Goal: Task Accomplishment & Management: Complete application form

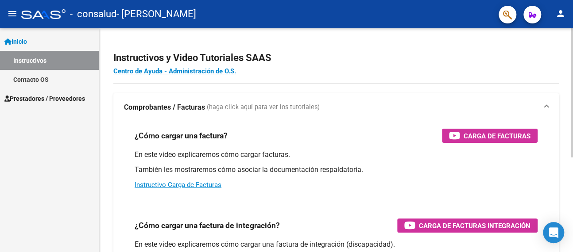
click at [376, 50] on h2 "Instructivos y Video Tutoriales SAAS" at bounding box center [336, 58] width 446 height 17
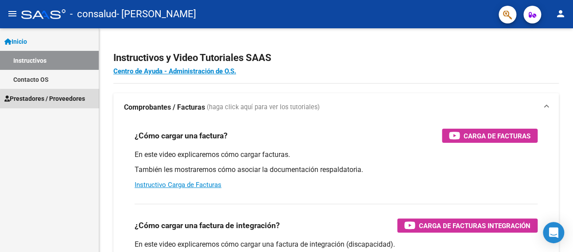
click at [60, 100] on span "Prestadores / Proveedores" at bounding box center [44, 99] width 81 height 10
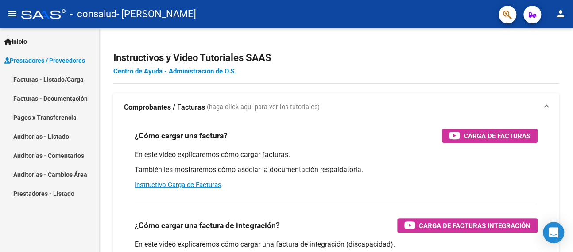
click at [57, 77] on link "Facturas - Listado/Carga" at bounding box center [49, 79] width 99 height 19
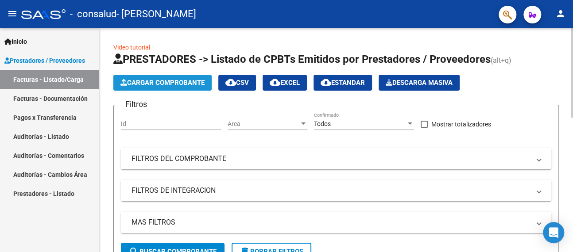
click at [164, 82] on span "Cargar Comprobante" at bounding box center [162, 83] width 84 height 8
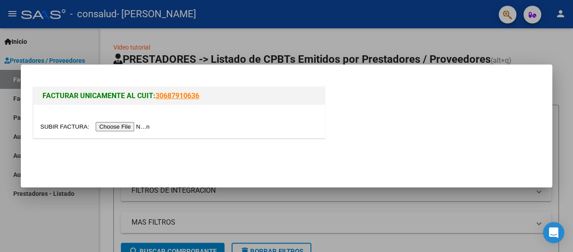
click at [131, 125] on input "file" at bounding box center [96, 126] width 112 height 9
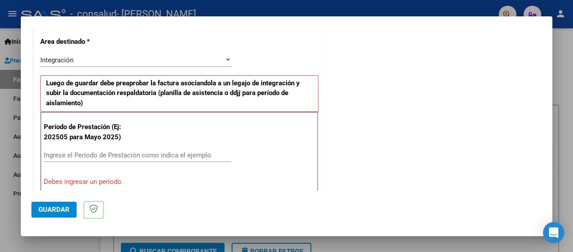
scroll to position [219, 0]
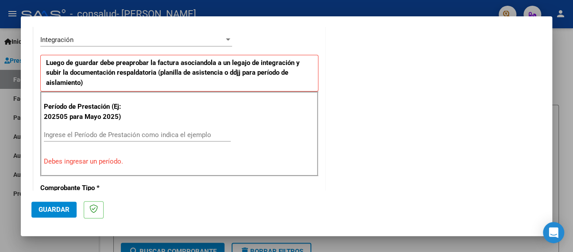
click at [83, 135] on input "Ingrese el Período de Prestación como indica el ejemplo" at bounding box center [137, 135] width 187 height 8
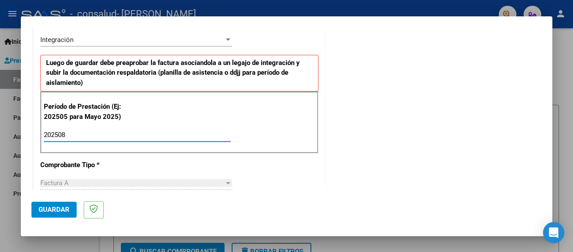
type input "202508"
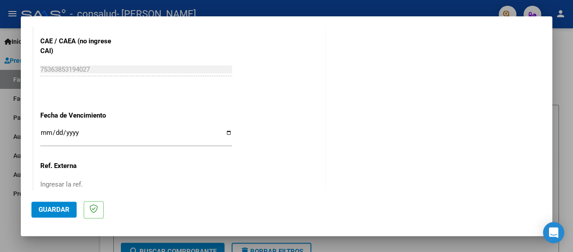
scroll to position [573, 0]
click at [51, 206] on span "Guardar" at bounding box center [54, 210] width 31 height 8
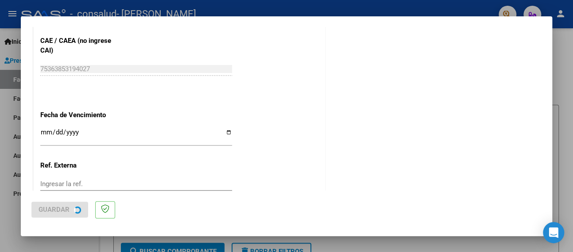
scroll to position [0, 0]
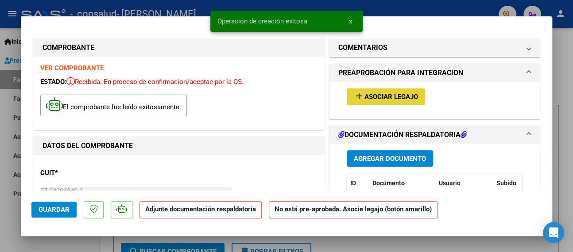
click at [371, 95] on span "Asociar Legajo" at bounding box center [391, 97] width 54 height 8
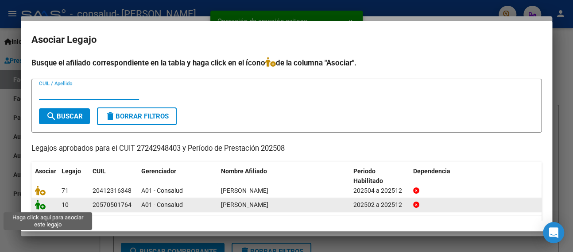
click at [41, 207] on icon at bounding box center [40, 205] width 11 height 10
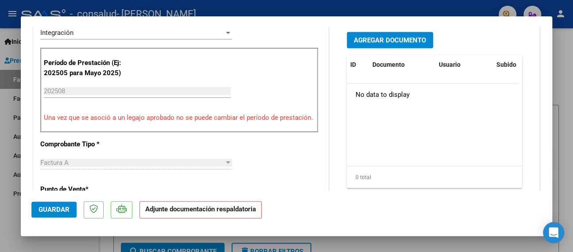
scroll to position [221, 0]
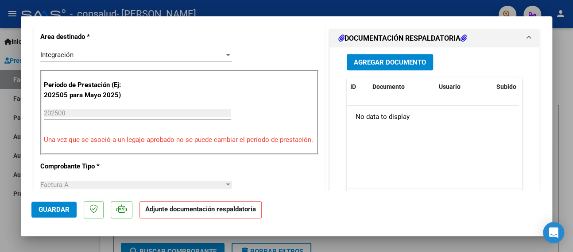
click at [376, 62] on span "Agregar Documento" at bounding box center [390, 62] width 72 height 8
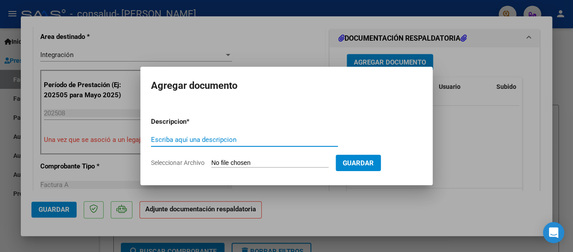
click at [188, 141] on input "Escriba aquí una descripcion" at bounding box center [244, 140] width 187 height 8
type input "Asistencia"
click at [279, 159] on app-file-uploader "Seleccionar Archivo" at bounding box center [243, 163] width 185 height 8
click at [265, 164] on input "Seleccionar Archivo" at bounding box center [269, 163] width 117 height 8
type input "C:\fakepath\Asistencia [DATE]_Bernal Milo.pdf"
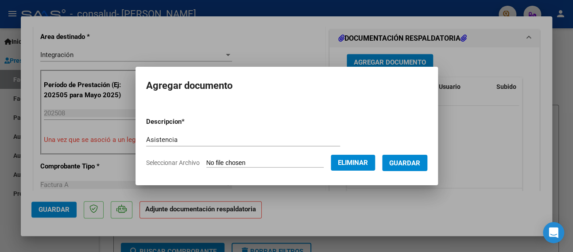
click at [415, 163] on span "Guardar" at bounding box center [404, 163] width 31 height 8
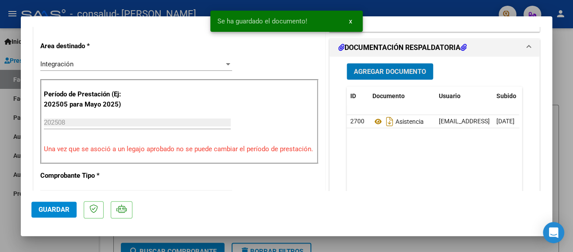
scroll to position [177, 0]
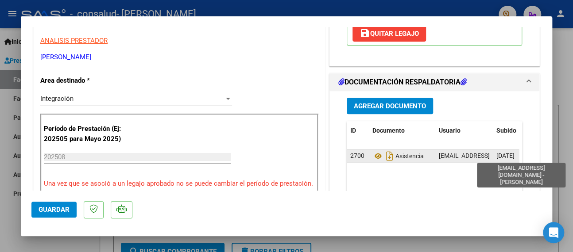
click at [445, 155] on span "[EMAIL_ADDRESS][DOMAIN_NAME] - [PERSON_NAME]" at bounding box center [514, 155] width 150 height 7
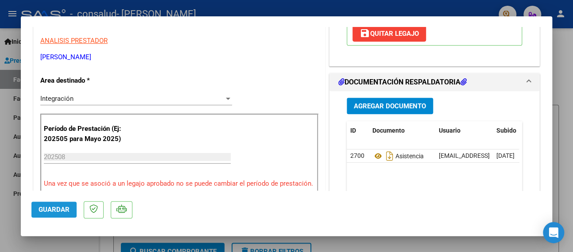
click at [46, 206] on span "Guardar" at bounding box center [54, 210] width 31 height 8
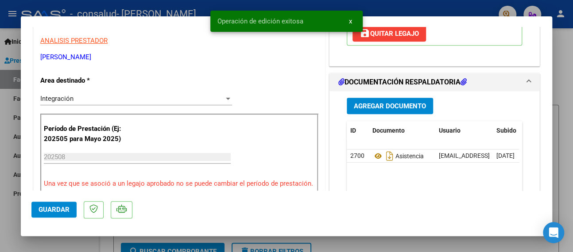
click at [9, 188] on div at bounding box center [286, 126] width 573 height 252
type input "$ 0,00"
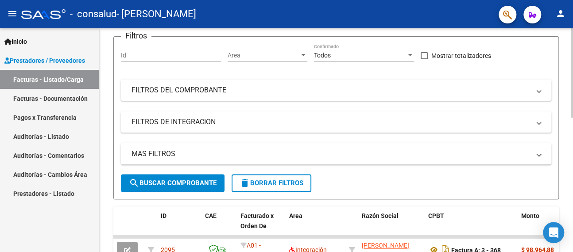
scroll to position [0, 0]
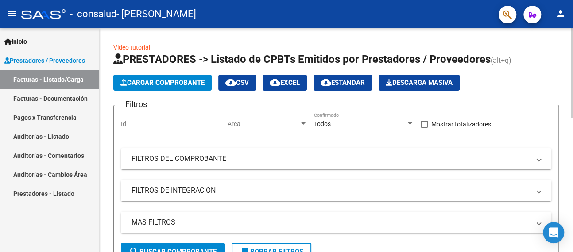
click at [162, 82] on span "Cargar Comprobante" at bounding box center [162, 83] width 84 height 8
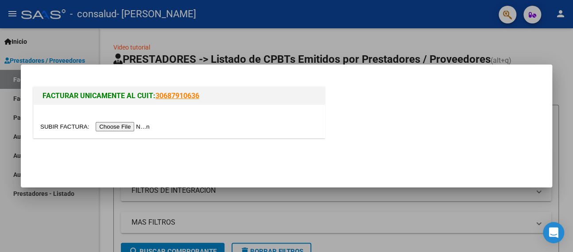
click at [123, 126] on input "file" at bounding box center [96, 126] width 112 height 9
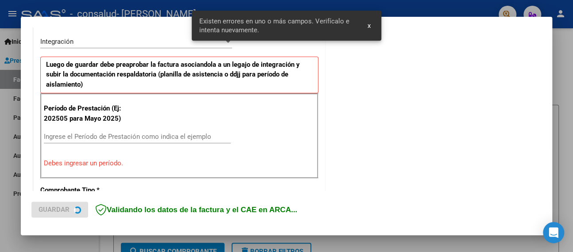
scroll to position [219, 0]
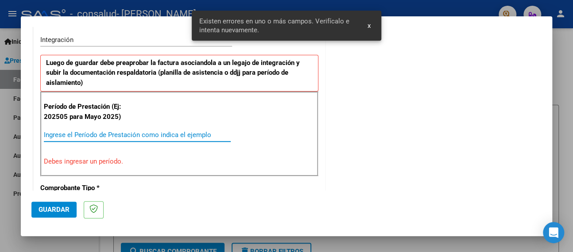
click at [111, 131] on input "Ingrese el Período de Prestación como indica el ejemplo" at bounding box center [137, 135] width 187 height 8
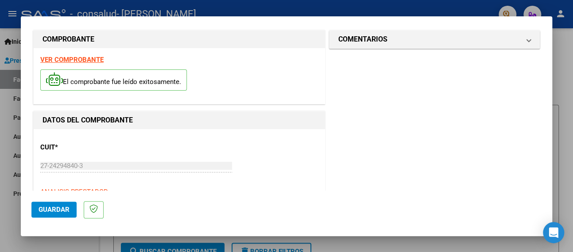
scroll to position [0, 0]
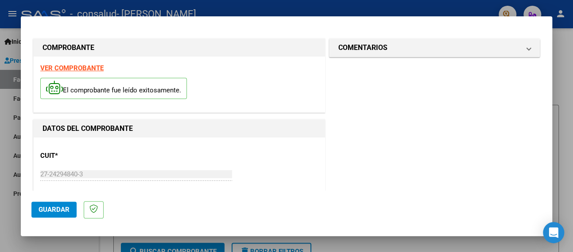
type input "202508"
click at [54, 207] on span "Guardar" at bounding box center [54, 210] width 31 height 8
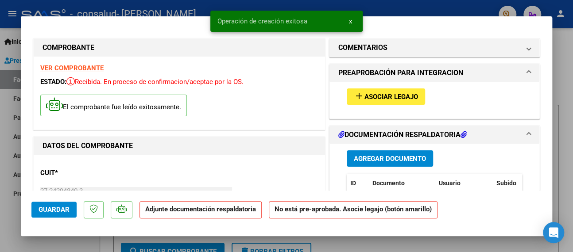
click at [369, 96] on span "Asociar Legajo" at bounding box center [391, 97] width 54 height 8
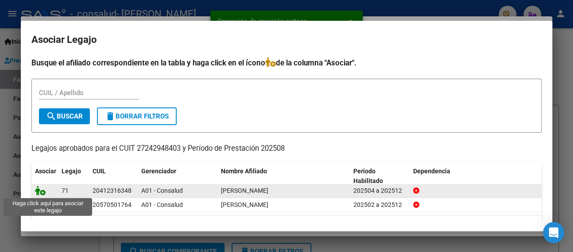
click at [37, 189] on icon at bounding box center [40, 191] width 11 height 10
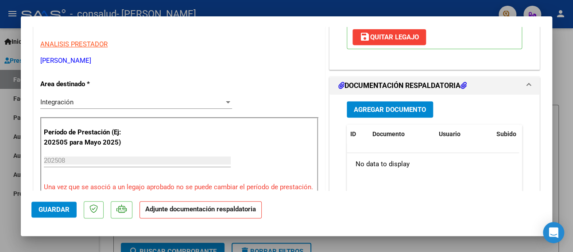
scroll to position [177, 0]
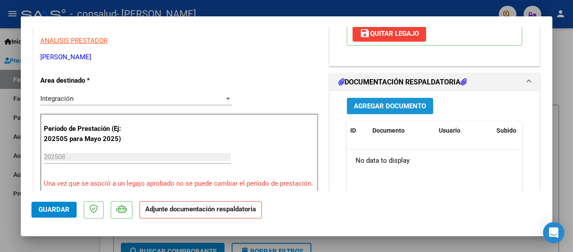
click at [385, 103] on span "Agregar Documento" at bounding box center [390, 106] width 72 height 8
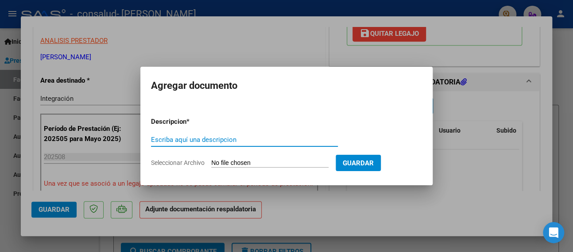
click at [195, 140] on input "Escriba aquí una descripcion" at bounding box center [244, 140] width 187 height 8
type input "S"
type input "Asistencia"
click at [240, 161] on input "Seleccionar Archivo" at bounding box center [269, 163] width 117 height 8
type input "C:\fakepath\Asistencia [DATE]_Atienza.pdf"
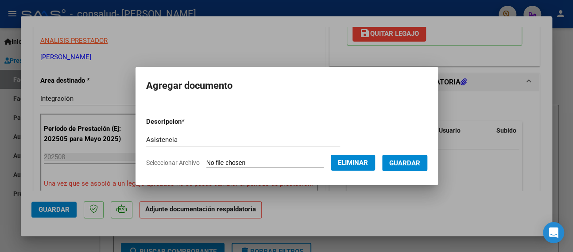
click at [409, 162] on span "Guardar" at bounding box center [404, 163] width 31 height 8
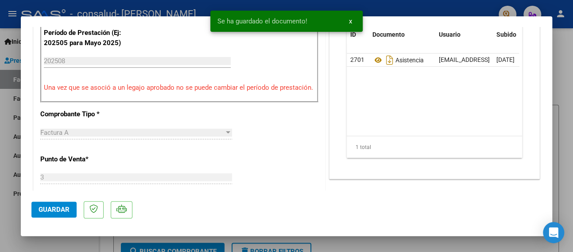
scroll to position [310, 0]
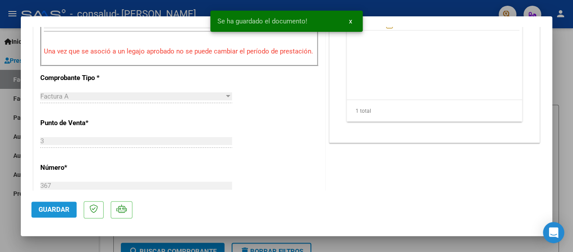
click at [59, 211] on span "Guardar" at bounding box center [54, 210] width 31 height 8
click at [4, 155] on div at bounding box center [286, 126] width 573 height 252
type input "$ 0,00"
